Goal: Task Accomplishment & Management: Use online tool/utility

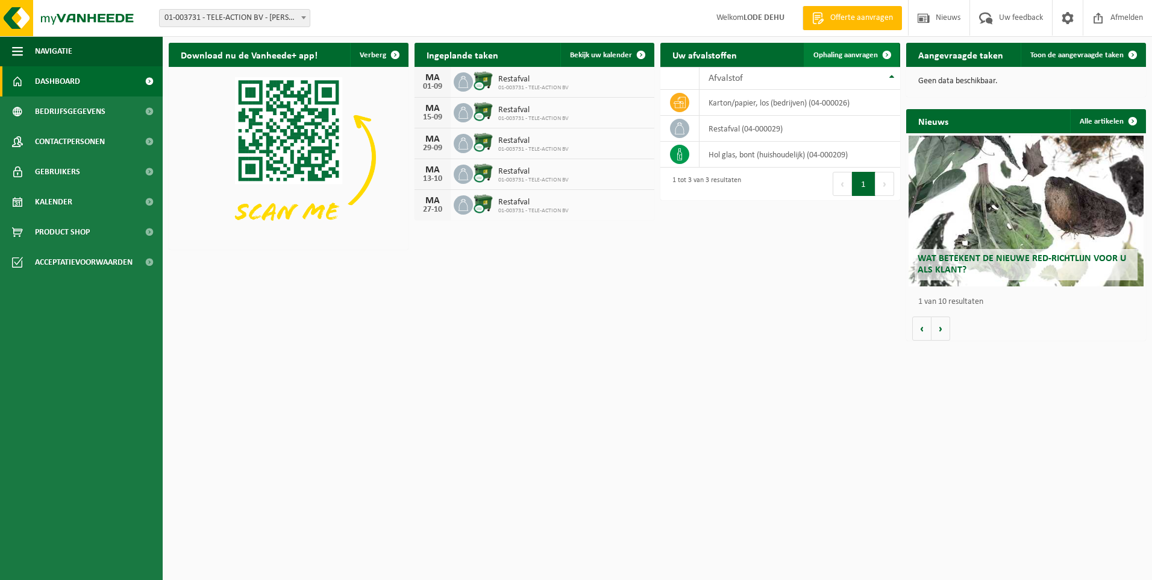
click at [846, 54] on span "Ophaling aanvragen" at bounding box center [846, 55] width 64 height 8
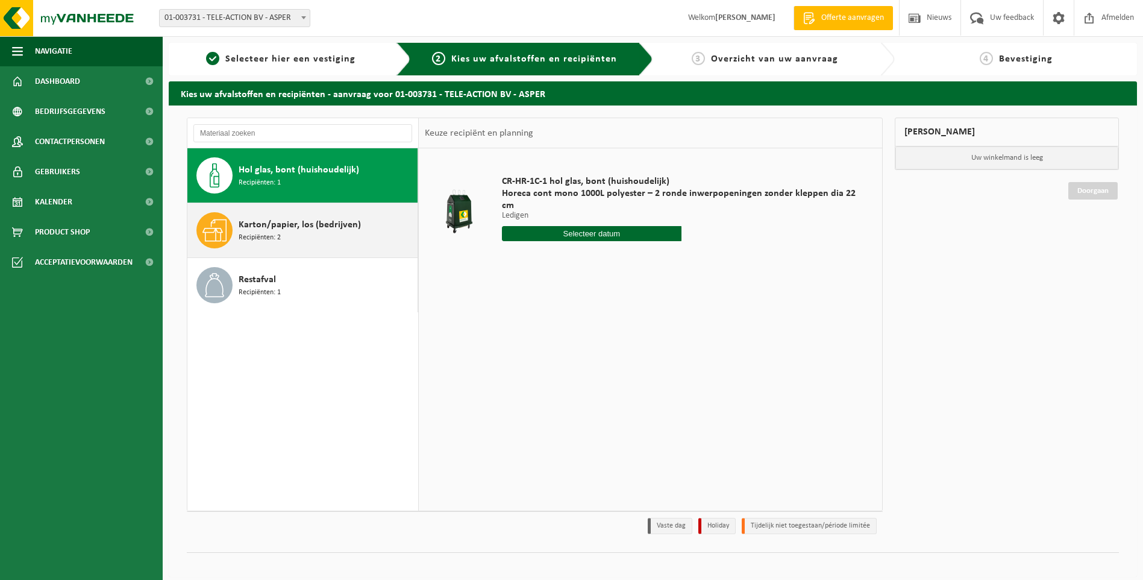
click at [274, 228] on span "Karton/papier, los (bedrijven)" at bounding box center [300, 225] width 122 height 14
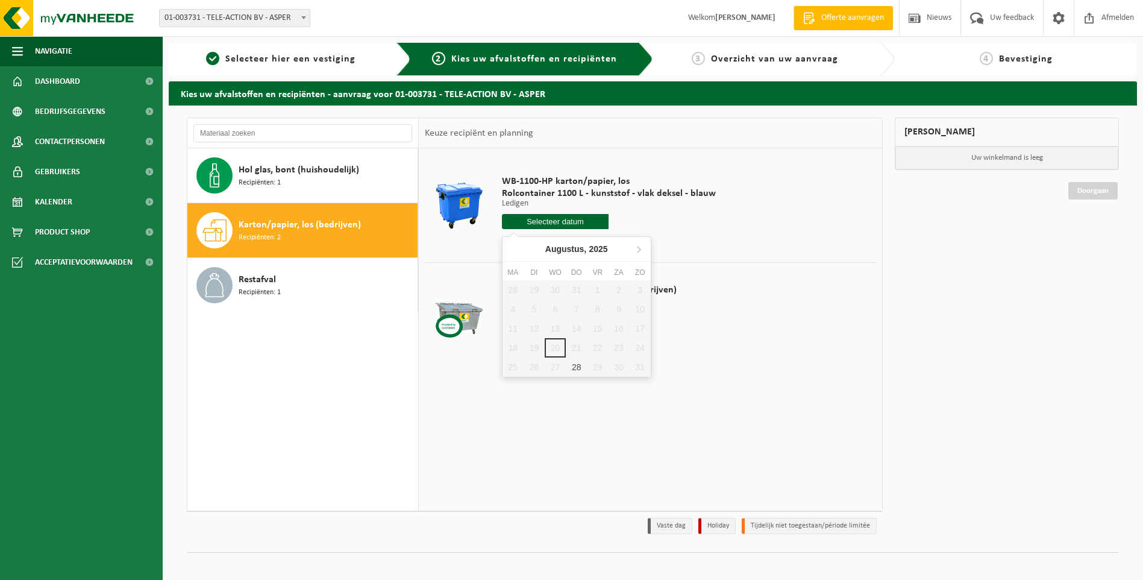
click at [555, 223] on input "text" at bounding box center [555, 221] width 107 height 15
click at [579, 367] on div "28" at bounding box center [576, 366] width 21 height 19
type input "Van [DATE]"
type input "[DATE]"
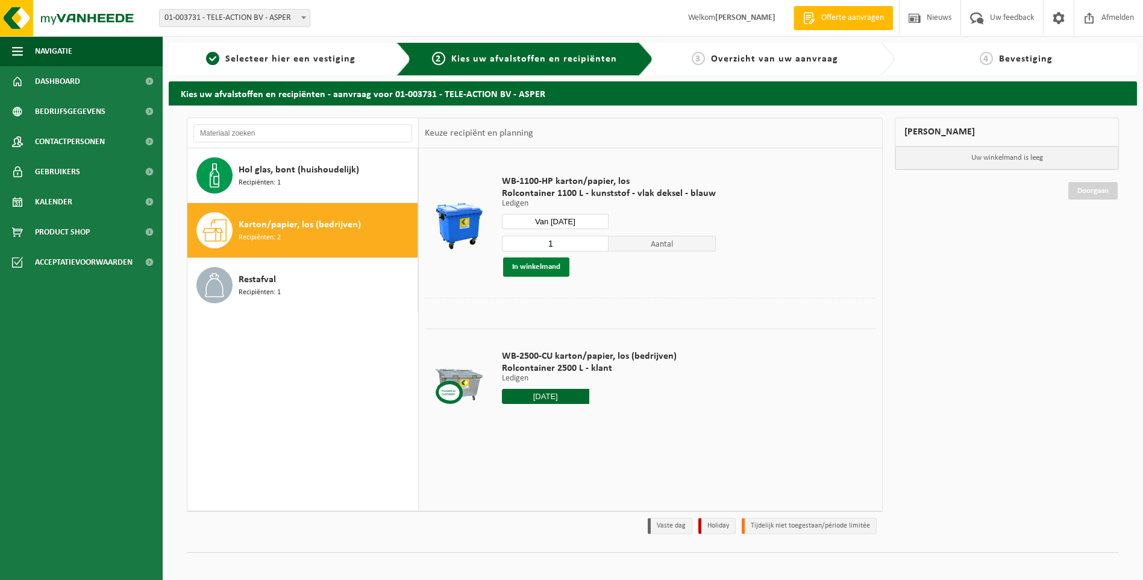
click at [539, 260] on button "In winkelmand" at bounding box center [536, 266] width 66 height 19
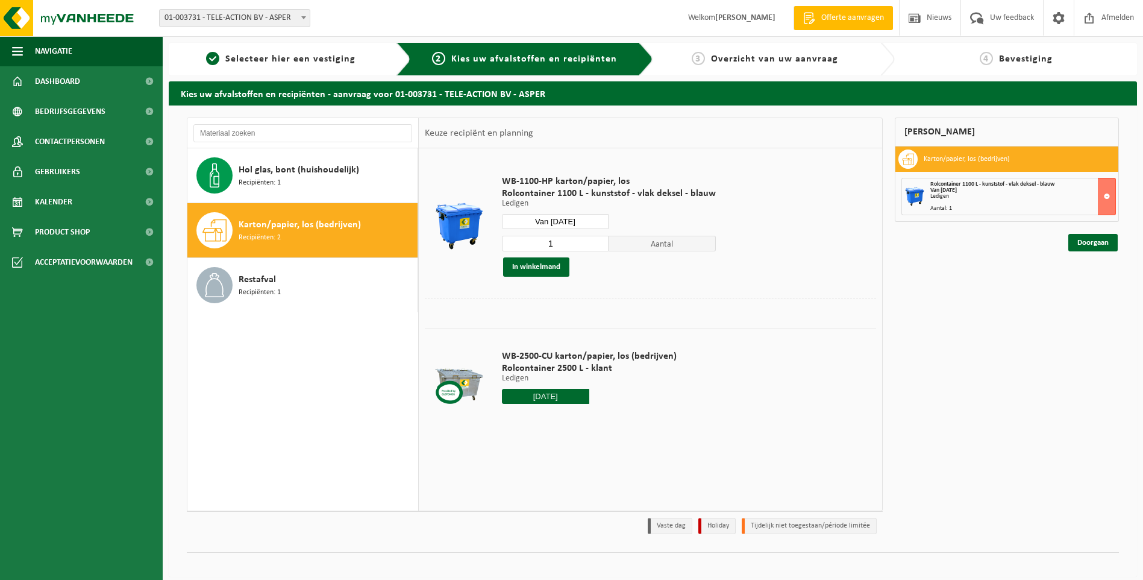
click at [544, 394] on input "[DATE]" at bounding box center [545, 396] width 87 height 15
click at [574, 536] on div "28" at bounding box center [576, 541] width 21 height 19
click at [569, 396] on input "text" at bounding box center [545, 396] width 87 height 15
click at [770, 338] on td "WB-2500-CU karton/papier, los (bedrijven) Rolcontainer 2500 L - klant Ledigen L…" at bounding box center [685, 379] width 384 height 102
click at [560, 397] on input "text" at bounding box center [545, 396] width 87 height 15
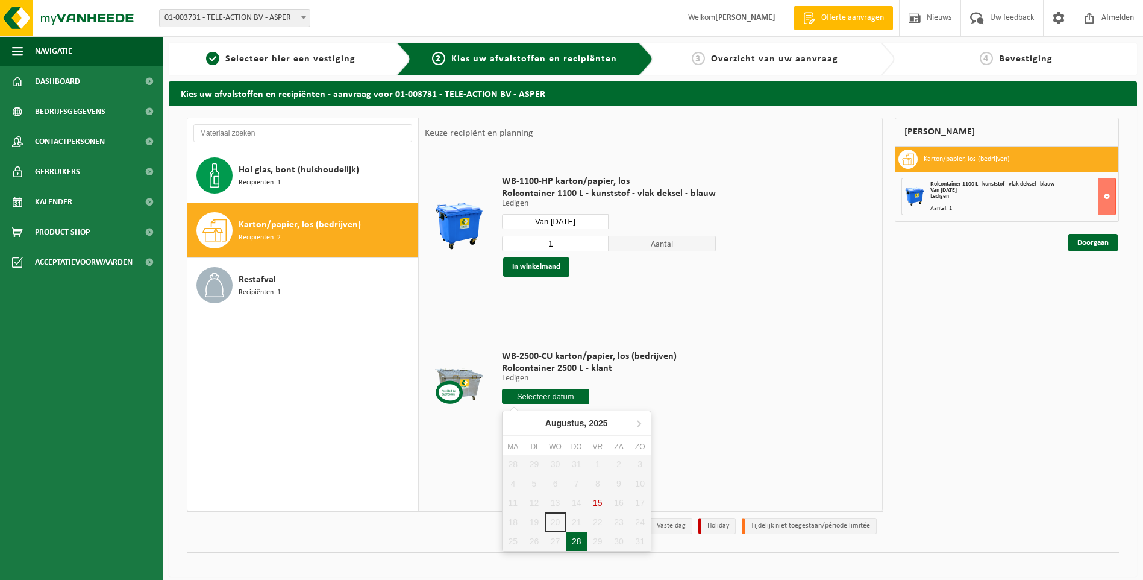
click at [572, 543] on div "28" at bounding box center [576, 541] width 21 height 19
type input "Van [DATE]"
type input "[DATE]"
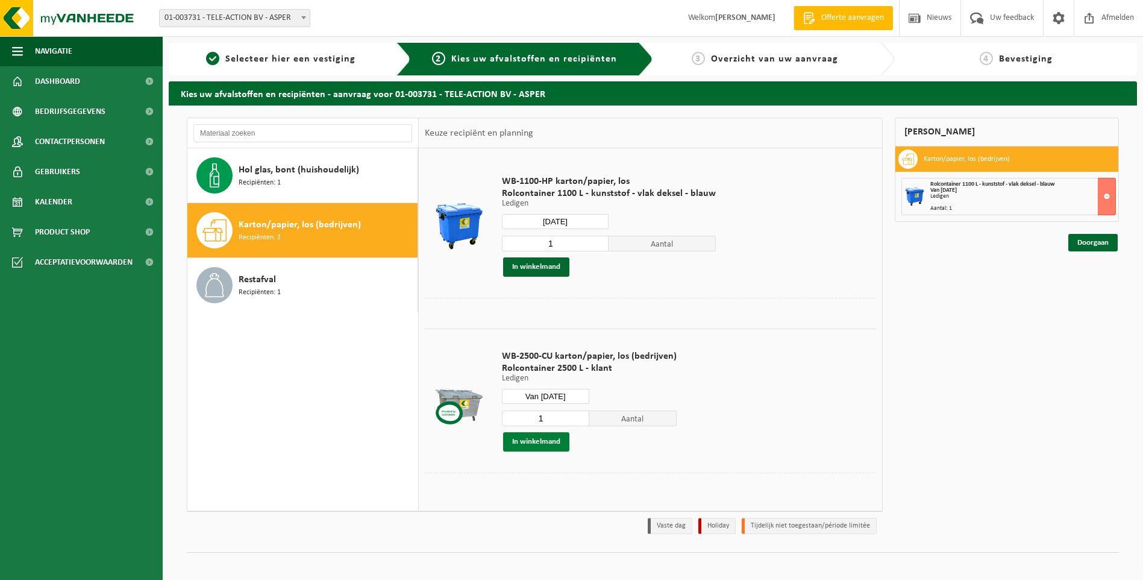
click at [535, 445] on button "In winkelmand" at bounding box center [536, 441] width 66 height 19
click at [1087, 289] on link "Doorgaan" at bounding box center [1093, 285] width 49 height 17
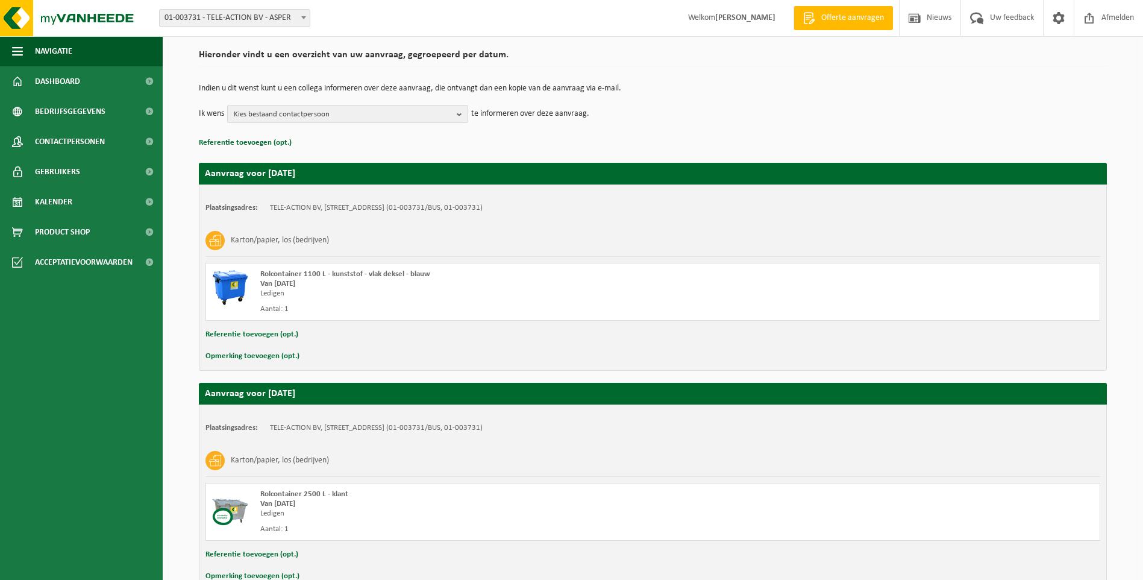
scroll to position [157, 0]
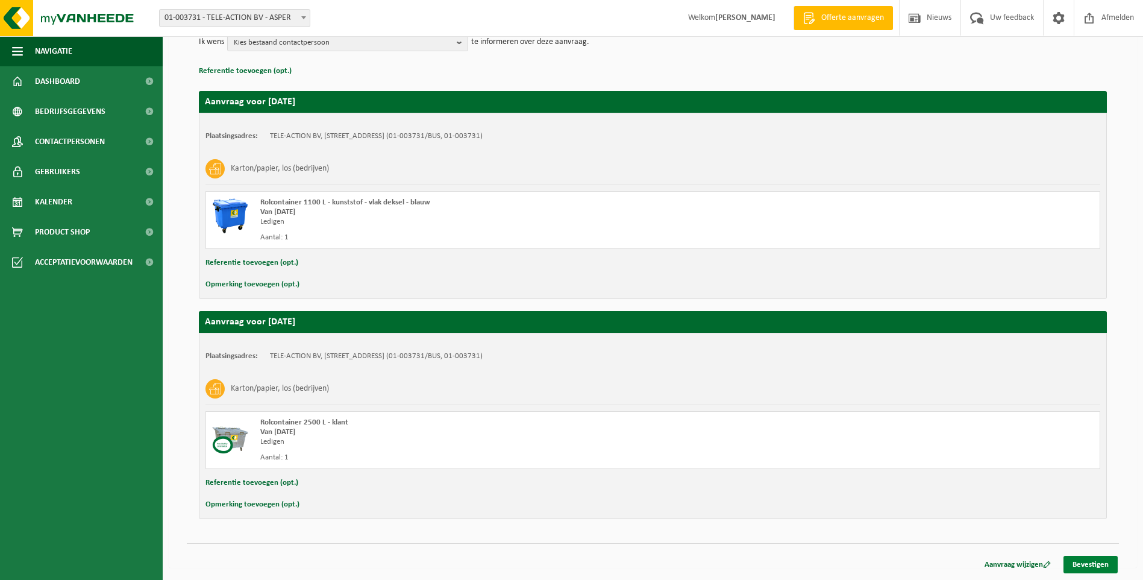
click at [1088, 566] on link "Bevestigen" at bounding box center [1091, 564] width 54 height 17
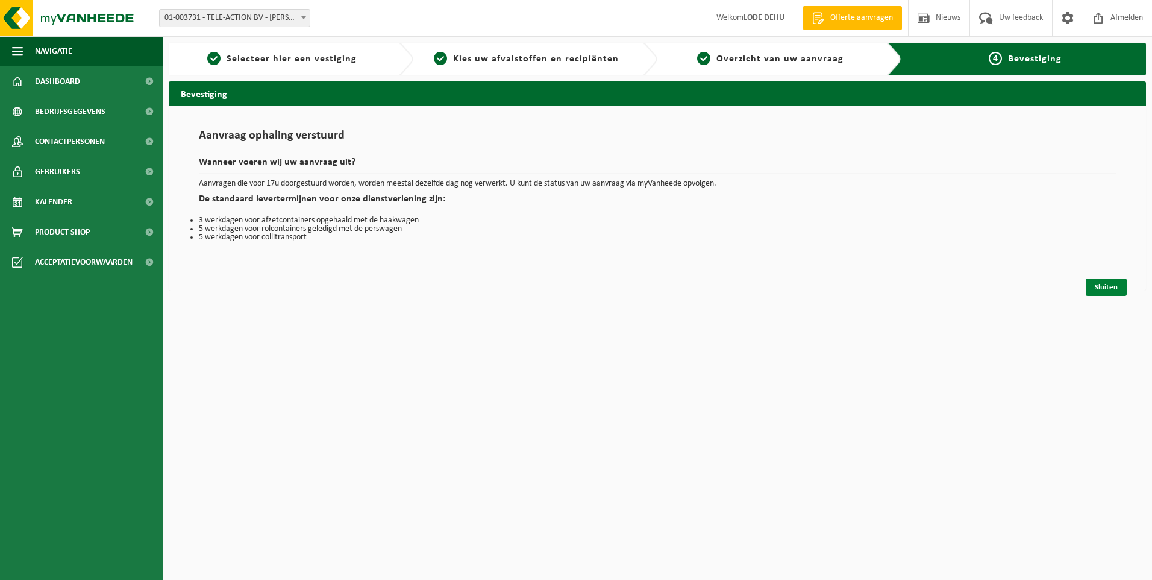
click at [1095, 289] on link "Sluiten" at bounding box center [1106, 286] width 41 height 17
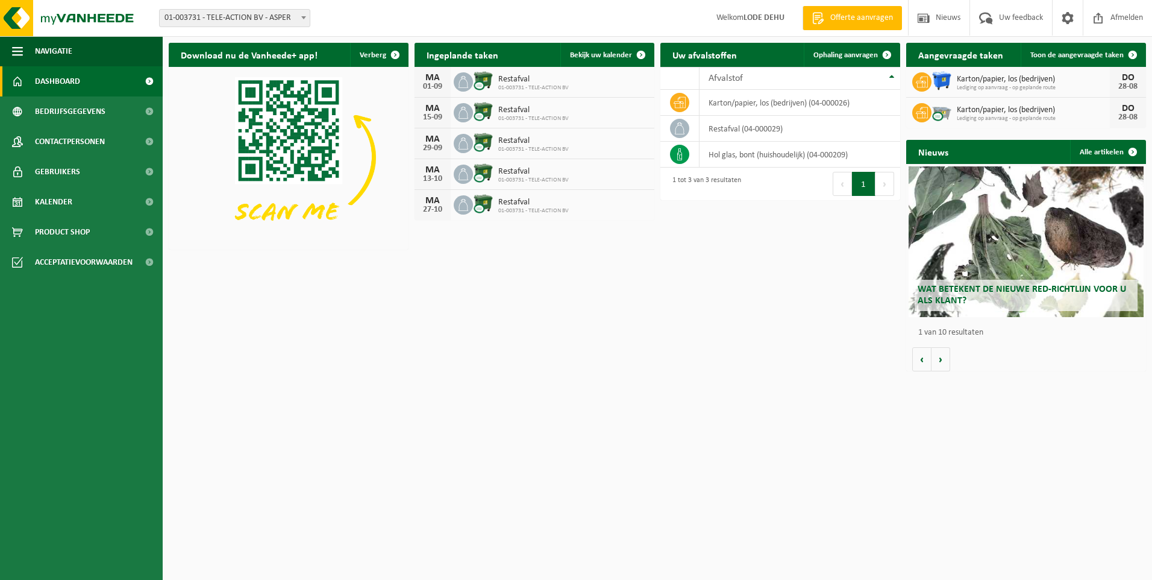
drag, startPoint x: 556, startPoint y: 348, endPoint x: 576, endPoint y: 341, distance: 21.4
click at [557, 348] on div "Download nu de Vanheede+ app! Verberg Ingeplande taken Bekijk uw kalender MA 01…" at bounding box center [658, 207] width 984 height 341
